Goal: Task Accomplishment & Management: Use online tool/utility

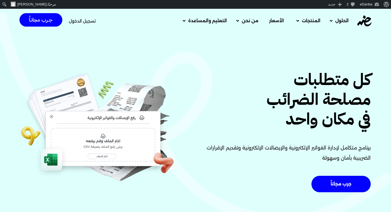
click at [80, 19] on span "تسجيل الدخول" at bounding box center [82, 21] width 27 height 4
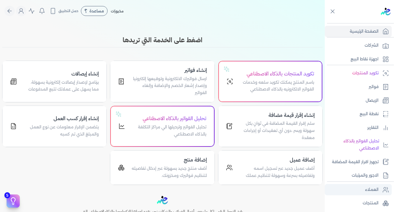
scroll to position [27, 0]
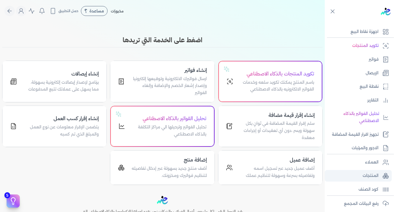
click at [367, 177] on p "المنتجات" at bounding box center [370, 175] width 16 height 7
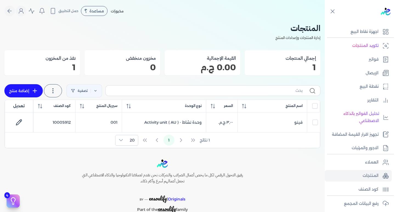
click at [261, 196] on div "رفيق التحول الرقمي لكل ما يخص أعمال الضرائب والشركات نحن نقدم لعملائنا التكنولو…" at bounding box center [162, 190] width 325 height 62
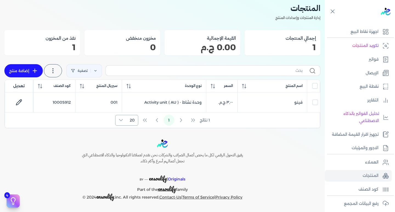
click at [119, 120] on icon at bounding box center [121, 120] width 4 height 4
click at [118, 141] on li "50" at bounding box center [127, 143] width 20 height 10
click at [122, 118] on div at bounding box center [120, 120] width 11 height 10
click at [122, 132] on li "20" at bounding box center [127, 132] width 21 height 10
checkbox input "false"
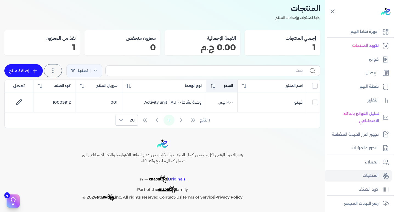
click at [214, 87] on icon at bounding box center [214, 86] width 1 height 4
click at [214, 86] on icon at bounding box center [213, 86] width 4 height 4
click at [370, 162] on p "العملاء" at bounding box center [371, 162] width 13 height 7
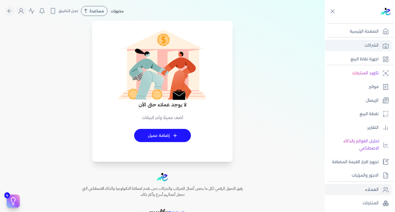
click at [367, 46] on p "الشركات" at bounding box center [371, 45] width 14 height 7
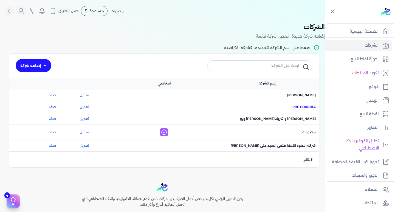
click at [299, 104] on span "اسم الشركة : Pre eDariba" at bounding box center [303, 106] width 23 height 5
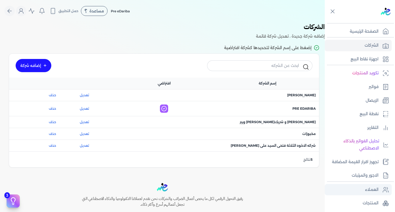
click at [368, 187] on p "العملاء" at bounding box center [371, 189] width 13 height 7
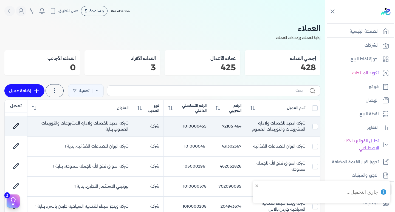
click at [292, 124] on td "شركه ادديد للخدمات ولاداره المشروعات والتوريدات العموم" at bounding box center [278, 126] width 64 height 20
checkbox input "true"
checkbox input "false"
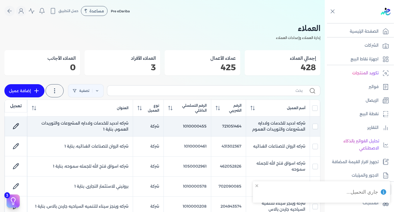
checkbox input "false"
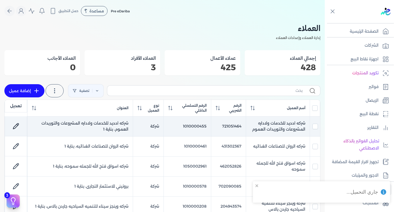
checkbox input "false"
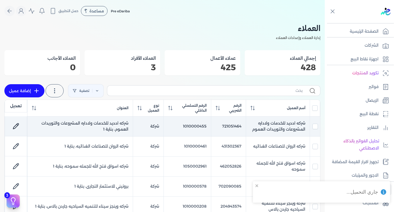
checkbox input "false"
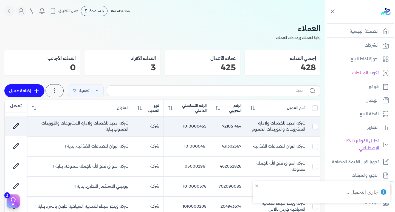
checkbox input "false"
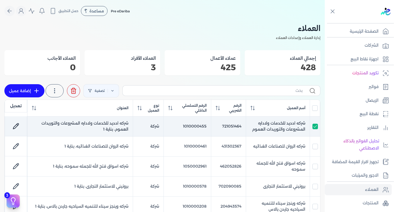
click at [269, 124] on td "شركه ادديد للخدمات ولاداره المشروعات والتوريدات العموم" at bounding box center [278, 126] width 64 height 20
checkbox input "false"
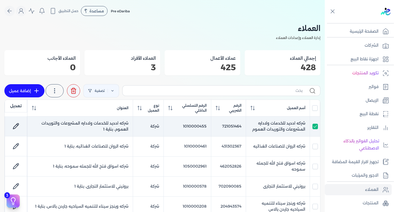
checkbox input "false"
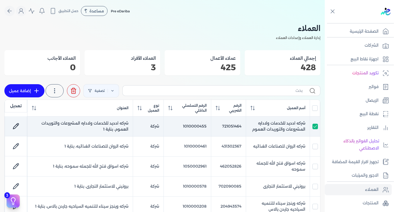
checkbox input "false"
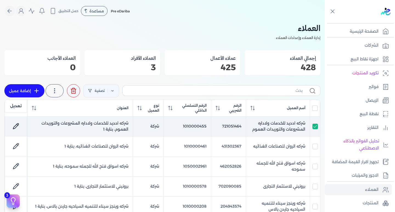
checkbox input "false"
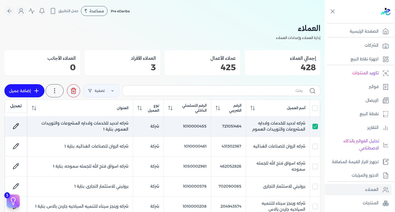
checkbox input "false"
click at [269, 122] on td "شركه ادديد للخدمات ولاداره المشروعات والتوريدات العموم" at bounding box center [278, 126] width 64 height 20
checkbox input "true"
checkbox input "false"
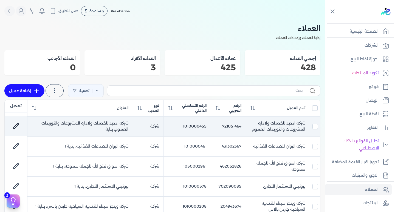
checkbox input "false"
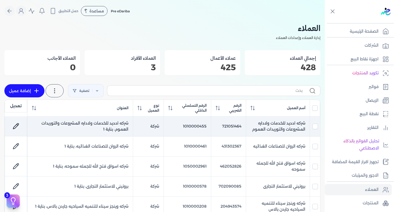
checkbox input "false"
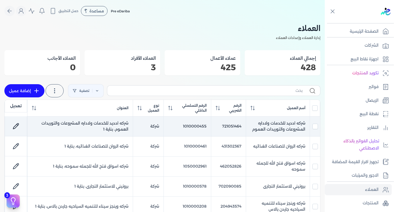
checkbox input "false"
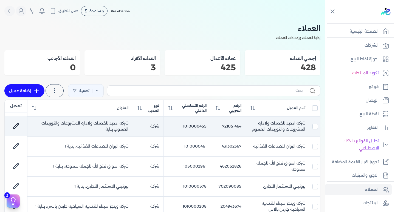
checkbox input "false"
click at [269, 123] on td "شركه ادديد للخدمات ولاداره المشروعات والتوريدات العموم" at bounding box center [278, 126] width 64 height 20
checkbox input "false"
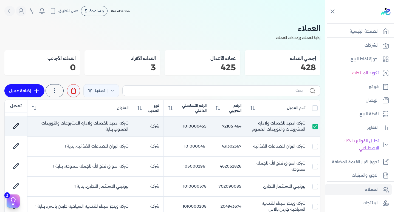
checkbox input "false"
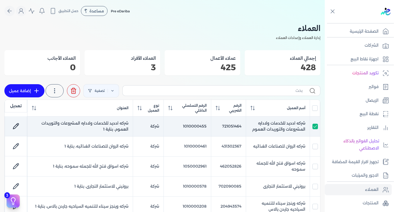
checkbox input "false"
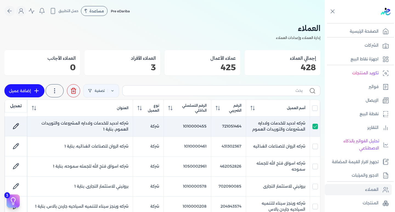
checkbox input "false"
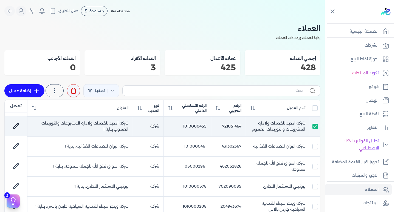
checkbox input "false"
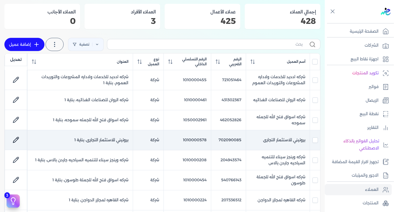
scroll to position [55, 0]
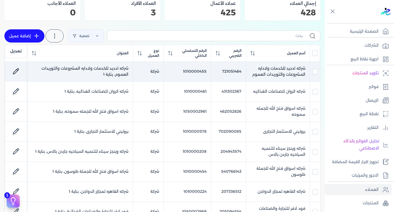
click at [283, 75] on td "شركه ادديد للخدمات ولاداره المشروعات والتوريدات العموم" at bounding box center [278, 71] width 64 height 20
checkbox input "true"
checkbox input "false"
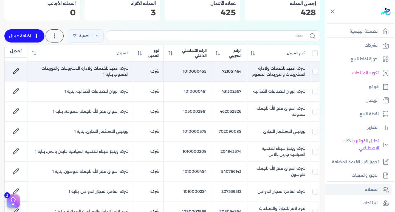
checkbox input "false"
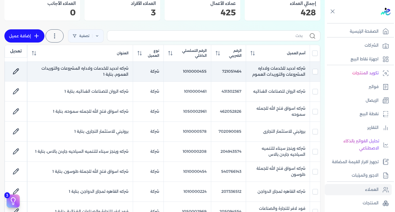
checkbox input "false"
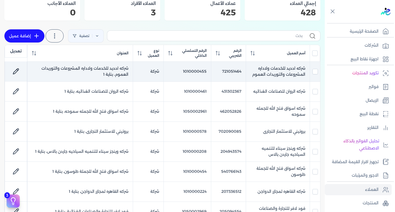
checkbox input "false"
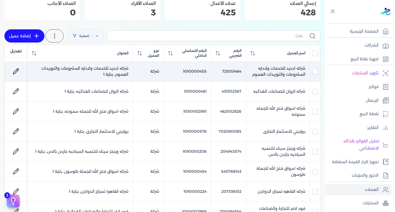
checkbox input "false"
click at [283, 71] on td "شركه ادديد للخدمات ولاداره المشروعات والتوريدات العموم" at bounding box center [278, 71] width 64 height 20
checkbox input "false"
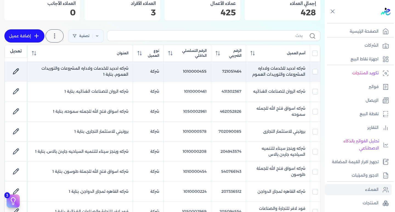
checkbox input "false"
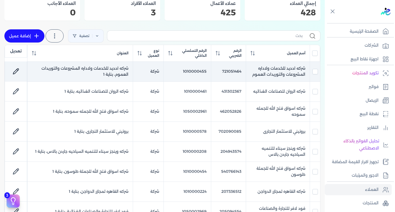
checkbox input "false"
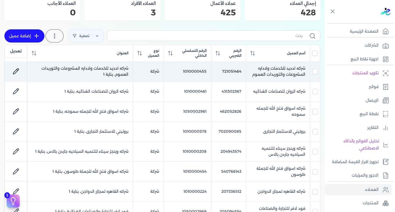
checkbox input "false"
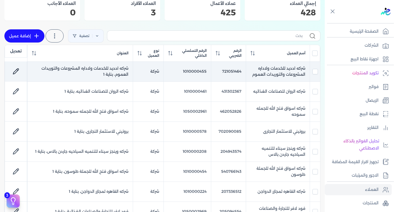
checkbox input "false"
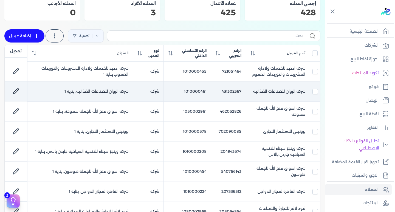
click at [283, 92] on td "شركه الروان للصناعات الغذائيه" at bounding box center [278, 91] width 64 height 20
checkbox input "false"
checkbox input "true"
checkbox input "false"
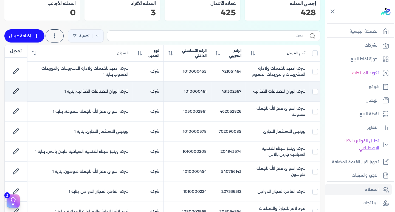
checkbox input "false"
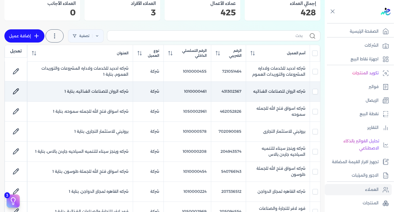
checkbox input "false"
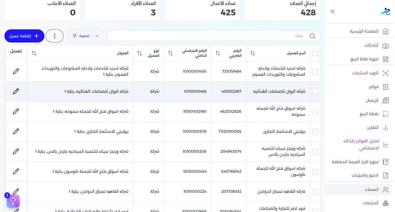
checkbox input "false"
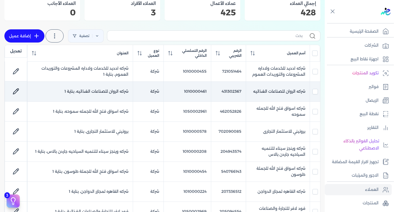
checkbox input "false"
click at [283, 92] on td "شركه الروان للصناعات الغذائيه" at bounding box center [278, 91] width 64 height 20
checkbox input "false"
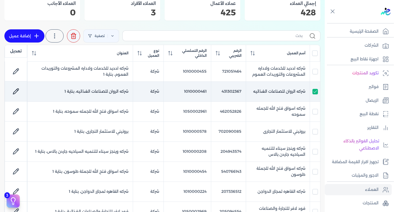
checkbox input "false"
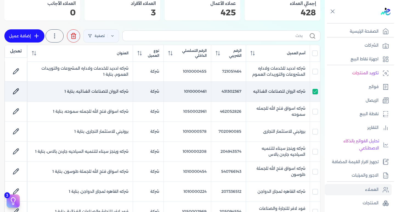
checkbox input "false"
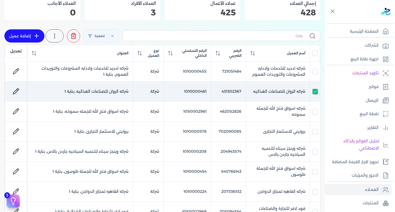
checkbox input "false"
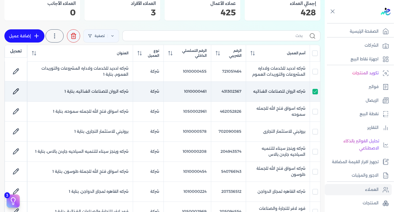
checkbox input "false"
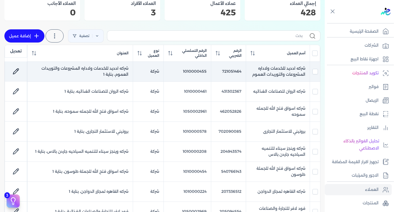
click at [107, 66] on span "شركه ادديد للخدمات ولاداره المشروعات والتوريدات العموم، بناية 1" at bounding box center [84, 71] width 87 height 11
checkbox input "true"
checkbox input "false"
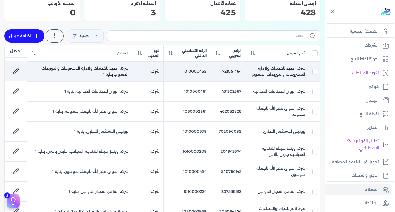
checkbox input "false"
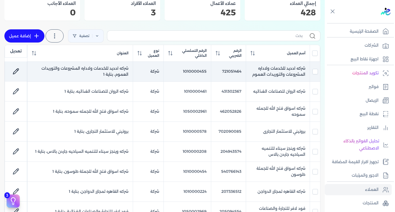
checkbox input "false"
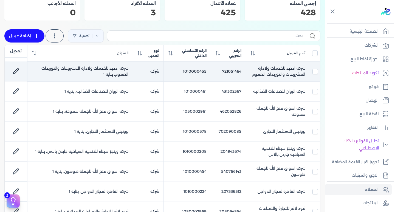
checkbox input "false"
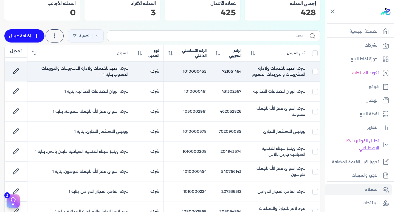
checkbox input "false"
click at [285, 72] on td "شركه ادديد للخدمات ولاداره المشروعات والتوريدات العموم" at bounding box center [278, 71] width 64 height 20
checkbox input "false"
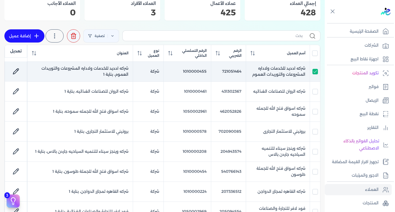
checkbox input "false"
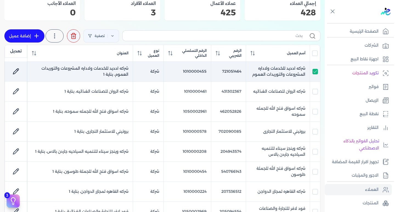
checkbox input "false"
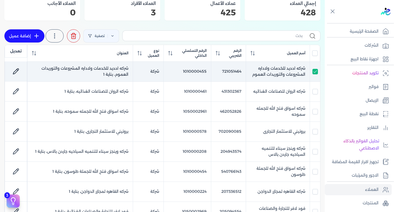
checkbox input "false"
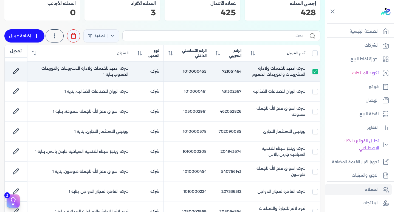
checkbox input "false"
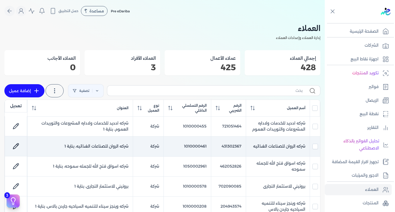
scroll to position [27, 0]
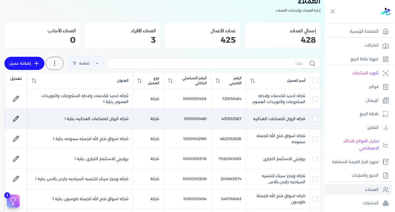
click at [279, 122] on td "شركه الروان للصناعات الغذائيه" at bounding box center [278, 119] width 64 height 20
click at [279, 121] on td "شركه الروان للصناعات الغذائيه" at bounding box center [278, 119] width 64 height 20
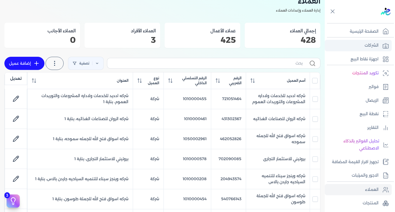
click at [384, 48] on icon at bounding box center [385, 45] width 7 height 7
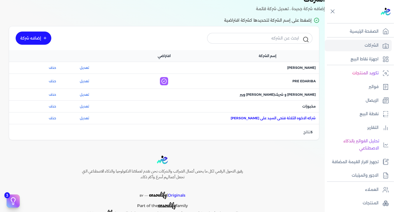
click at [292, 119] on span "اسم الشركة : شركه الاخوه الثلاثة فتحى السيد على [PERSON_NAME]" at bounding box center [273, 118] width 85 height 5
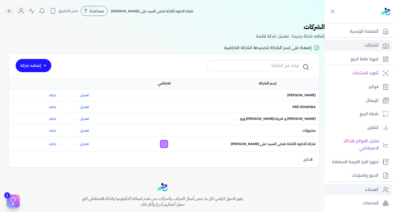
click at [373, 191] on p "العملاء" at bounding box center [371, 189] width 13 height 7
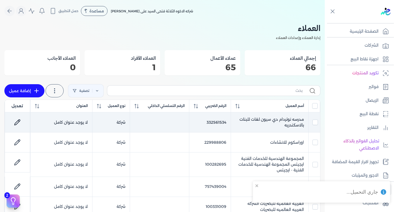
click at [267, 119] on td "مدرسه نوتردام دي سيون لغات للبنات بالاسكندريه" at bounding box center [270, 122] width 78 height 20
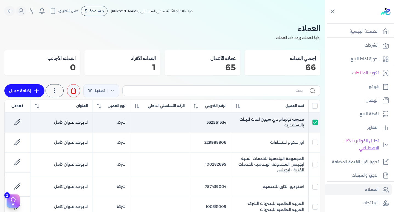
click at [267, 119] on td "مدرسه نوتردام دي سيون لغات للبنات بالاسكندريه" at bounding box center [270, 122] width 78 height 20
click at [267, 120] on td "مدرسه نوتردام دي سيون لغات للبنات بالاسكندريه" at bounding box center [270, 122] width 78 height 20
click at [270, 120] on td "مدرسه نوتردام دي سيون لغات للبنات بالاسكندريه" at bounding box center [270, 122] width 78 height 20
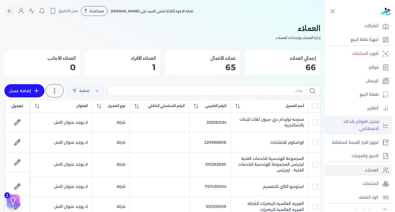
scroll to position [55, 0]
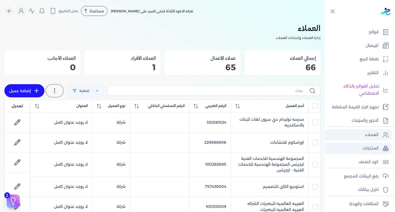
click at [368, 146] on p "المنتجات" at bounding box center [370, 148] width 16 height 7
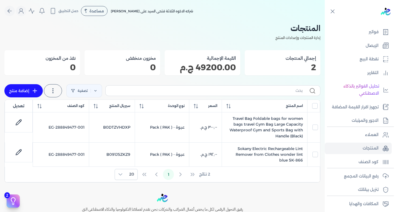
click at [18, 88] on link "إضافة منتج" at bounding box center [23, 90] width 38 height 13
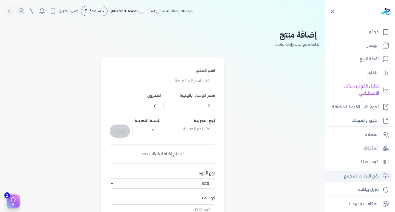
click at [370, 178] on p "رفع البيانات المجمع" at bounding box center [361, 176] width 35 height 7
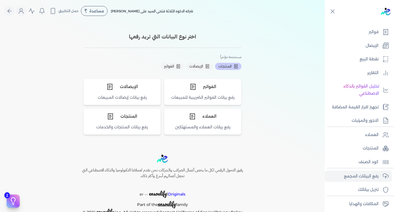
click at [225, 65] on span "المنتجات" at bounding box center [224, 66] width 13 height 5
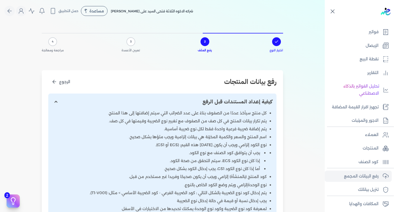
click at [332, 10] on icon at bounding box center [332, 11] width 7 height 7
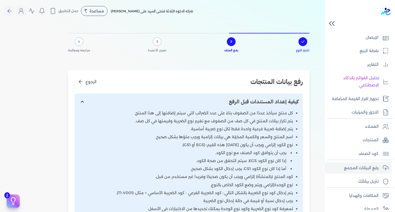
scroll to position [55, 0]
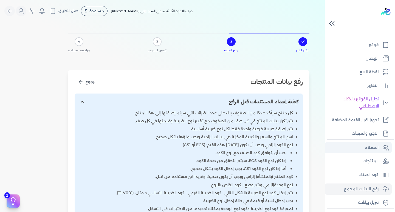
click at [371, 145] on p "العملاء" at bounding box center [371, 147] width 13 height 7
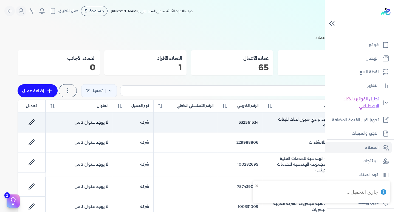
scroll to position [53, 0]
